Goal: Check status

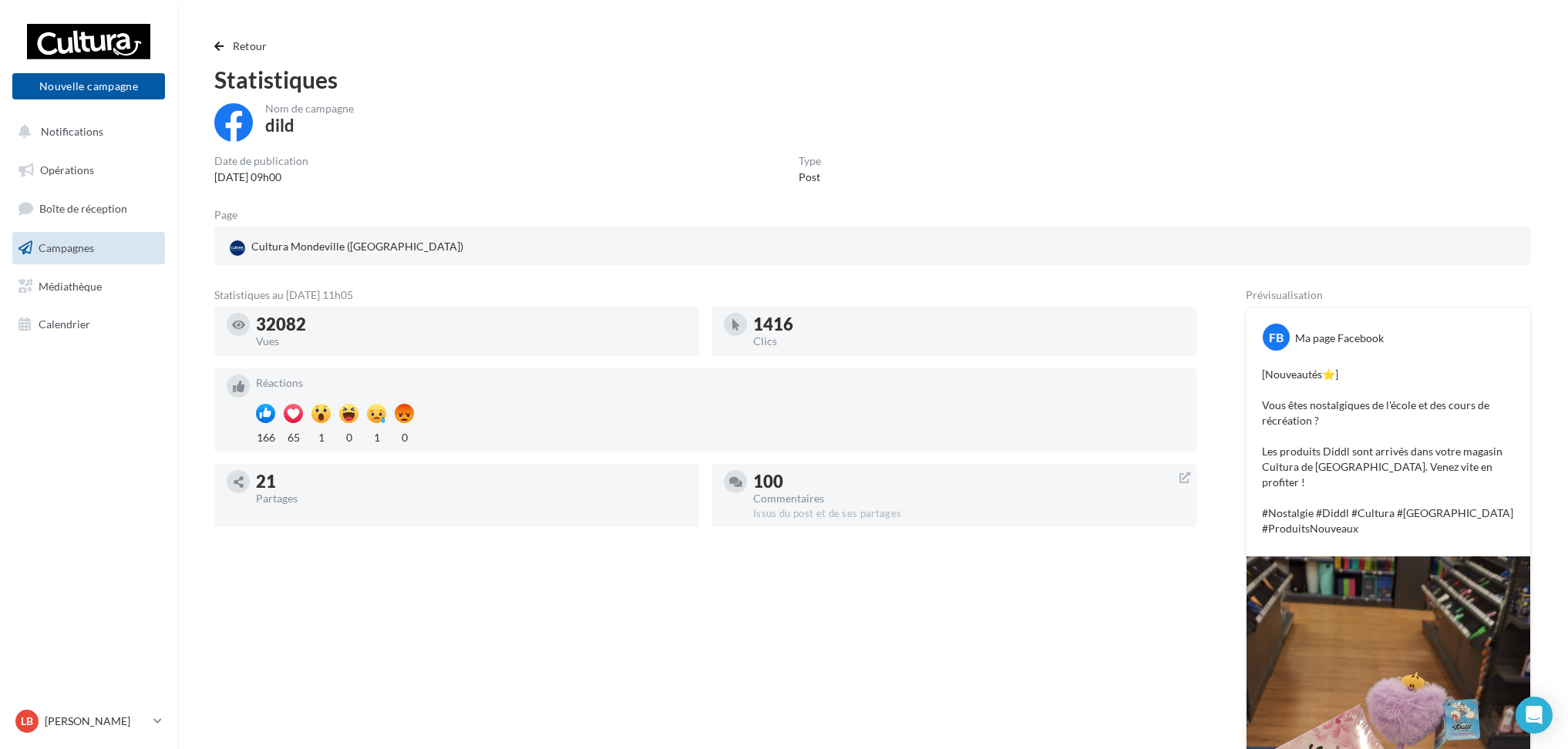
scroll to position [146, 0]
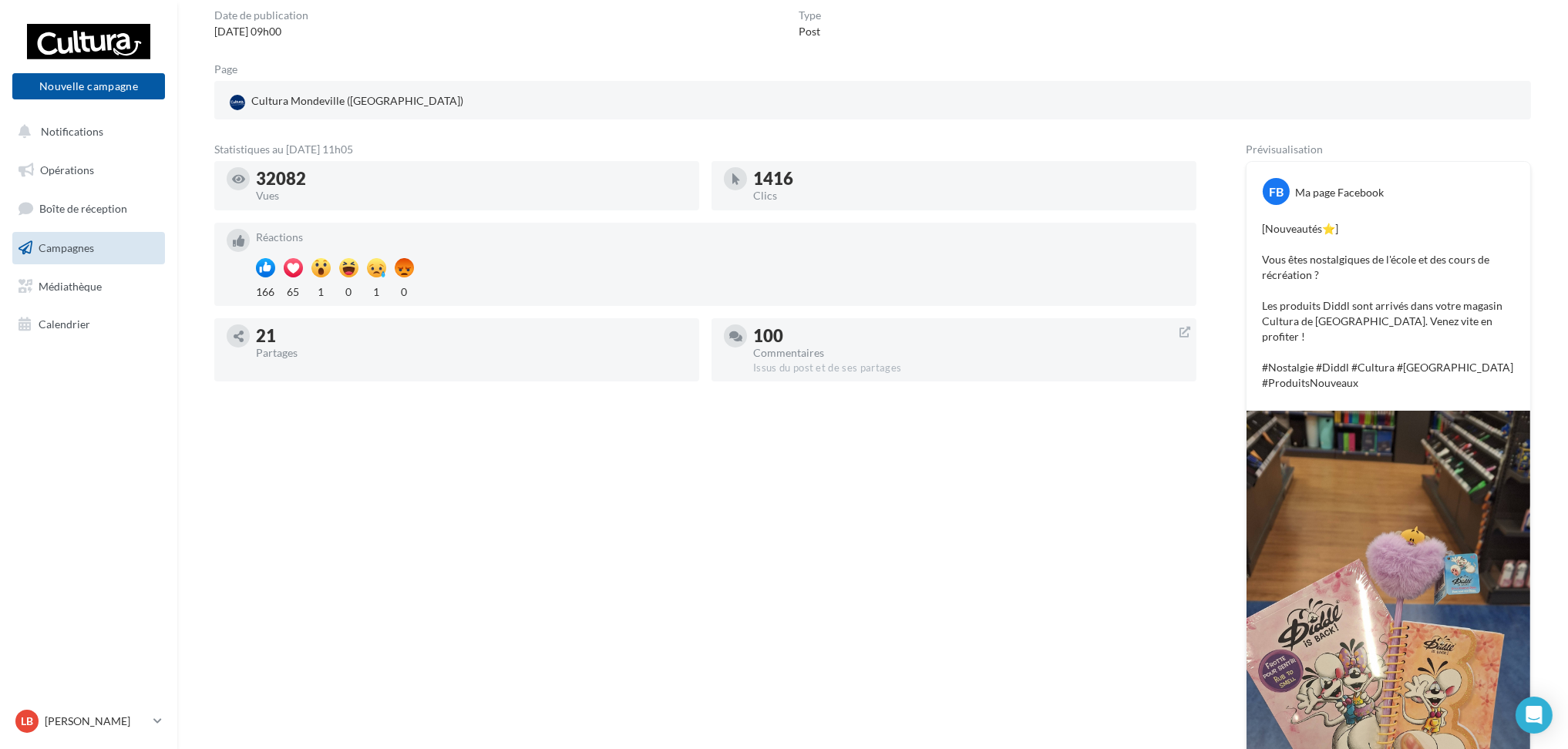
click at [67, 244] on span "Campagnes" at bounding box center [66, 248] width 56 height 13
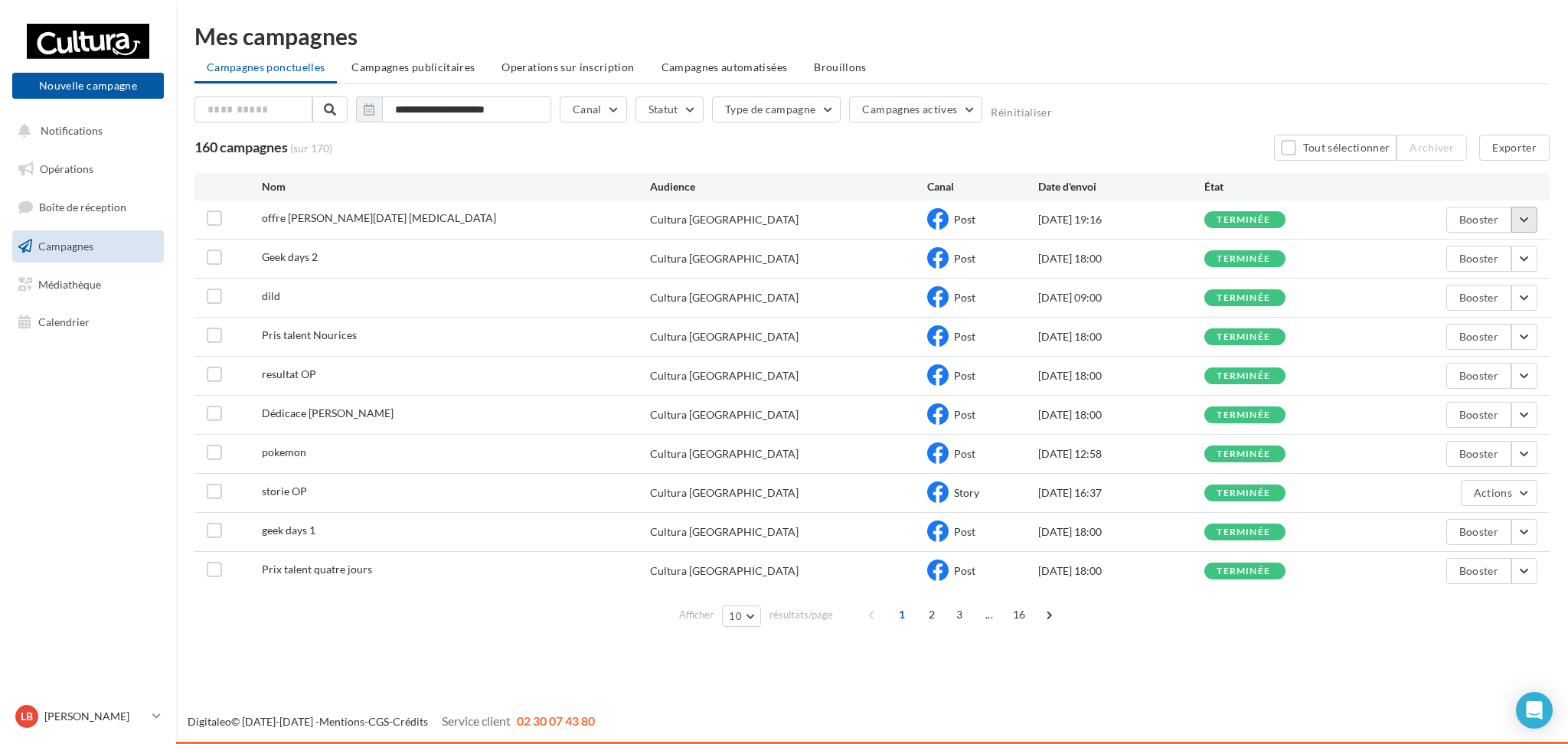
click at [1526, 220] on button "button" at bounding box center [1524, 220] width 26 height 26
click at [1479, 258] on button "Voir les résultats" at bounding box center [1461, 255] width 153 height 40
